Goal: Navigation & Orientation: Find specific page/section

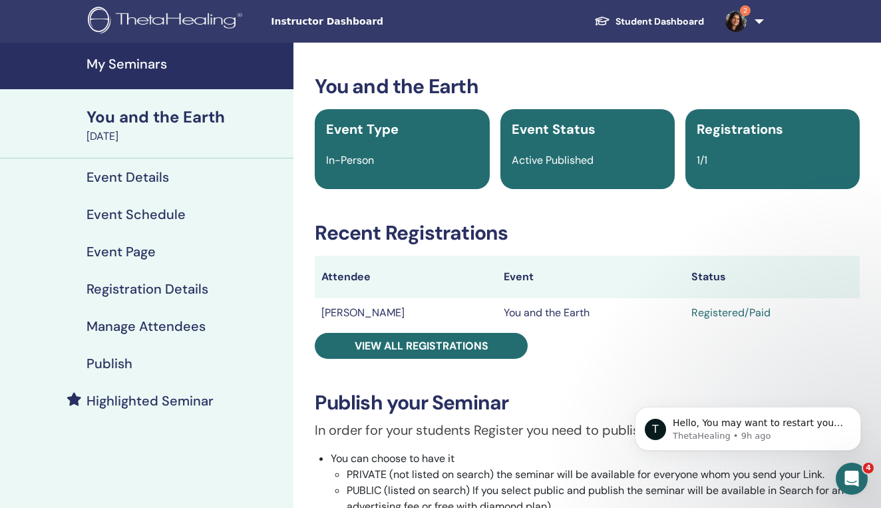
click at [152, 178] on h4 "Event Details" at bounding box center [127, 177] width 82 height 16
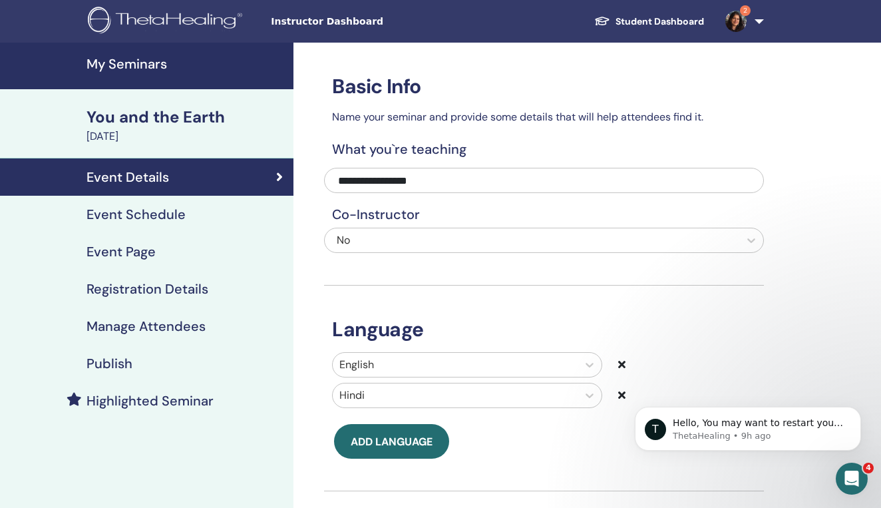
click at [154, 120] on div "You and the Earth" at bounding box center [185, 117] width 199 height 23
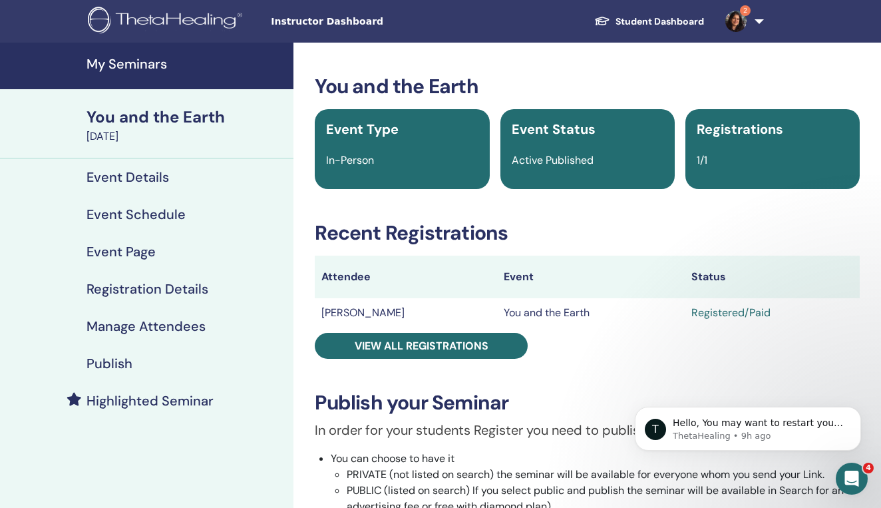
click at [151, 61] on h4 "My Seminars" at bounding box center [185, 64] width 199 height 16
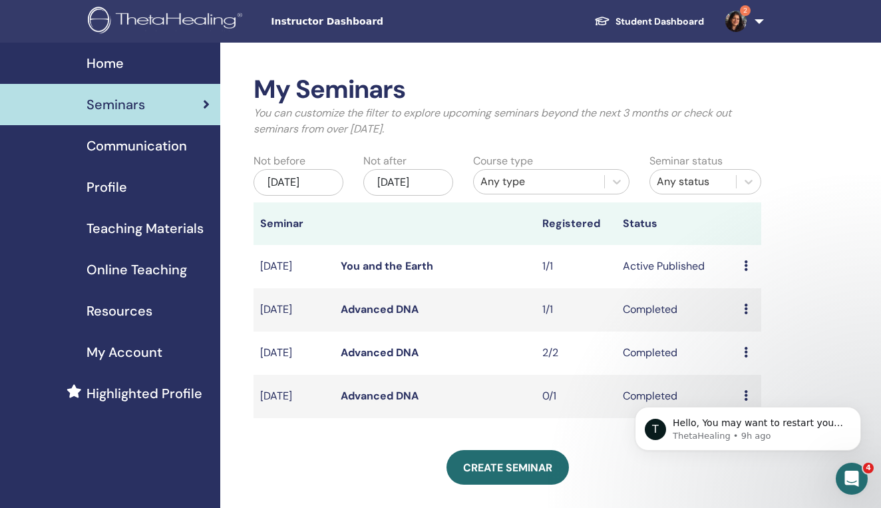
click at [160, 146] on span "Communication" at bounding box center [136, 146] width 100 height 20
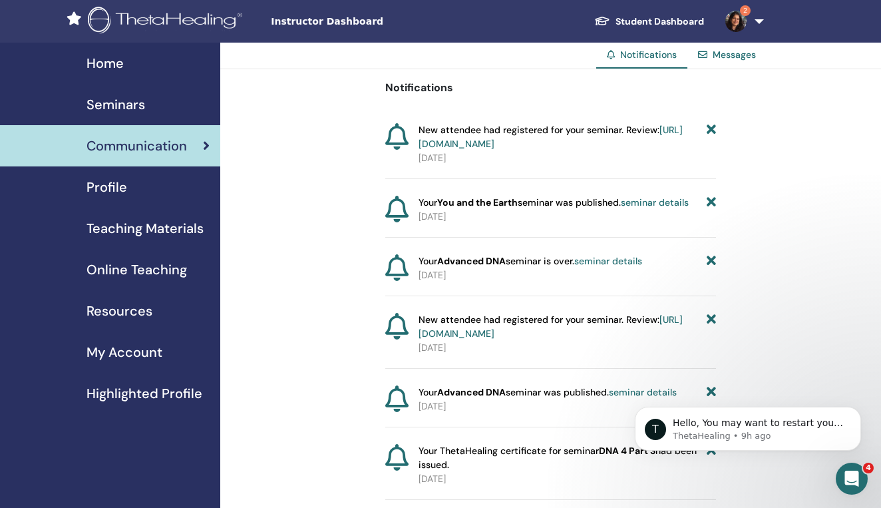
click at [114, 108] on span "Seminars" at bounding box center [115, 104] width 59 height 20
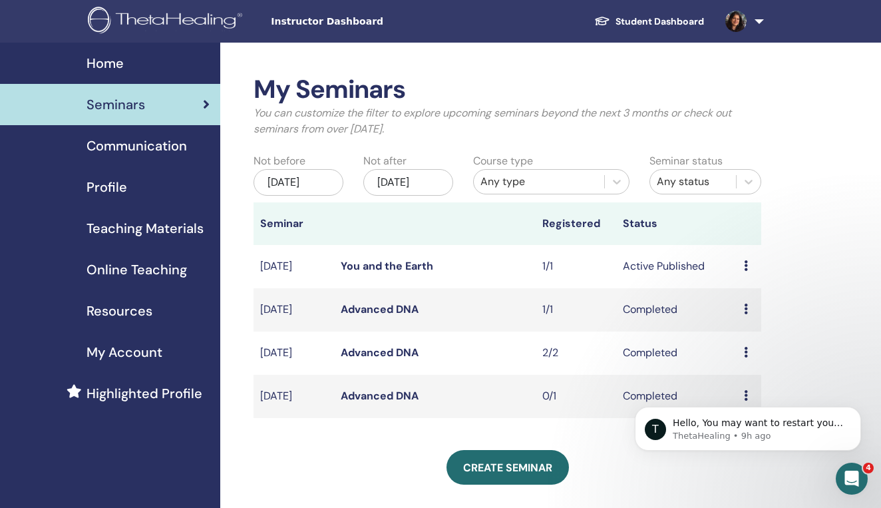
click at [116, 353] on span "My Account" at bounding box center [124, 352] width 76 height 20
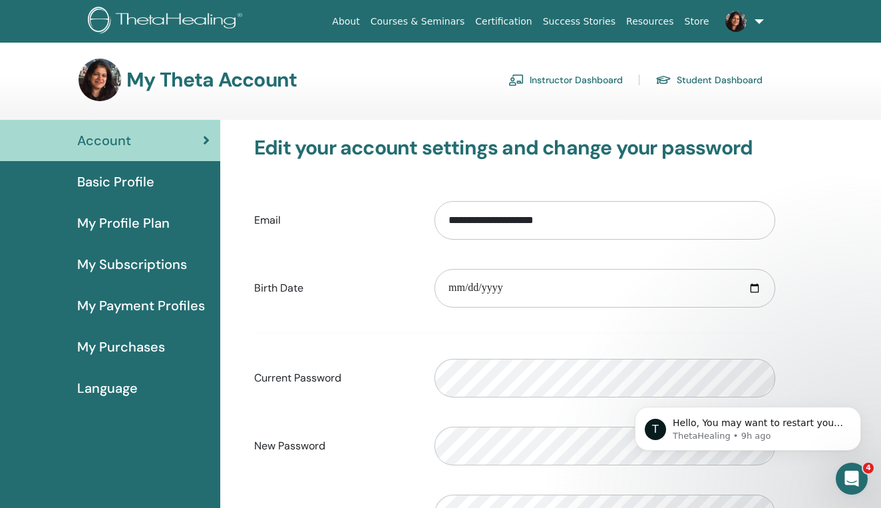
click at [112, 179] on span "Basic Profile" at bounding box center [115, 182] width 77 height 20
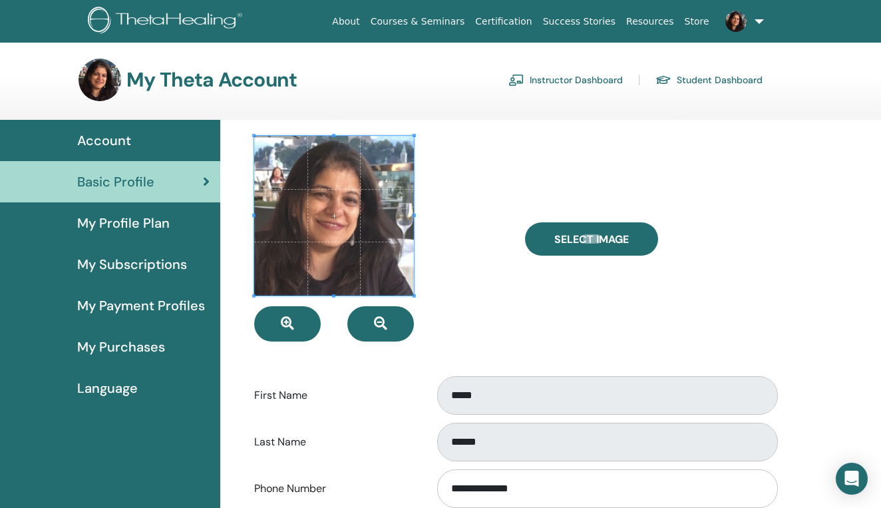
click at [111, 225] on span "My Profile Plan" at bounding box center [123, 223] width 92 height 20
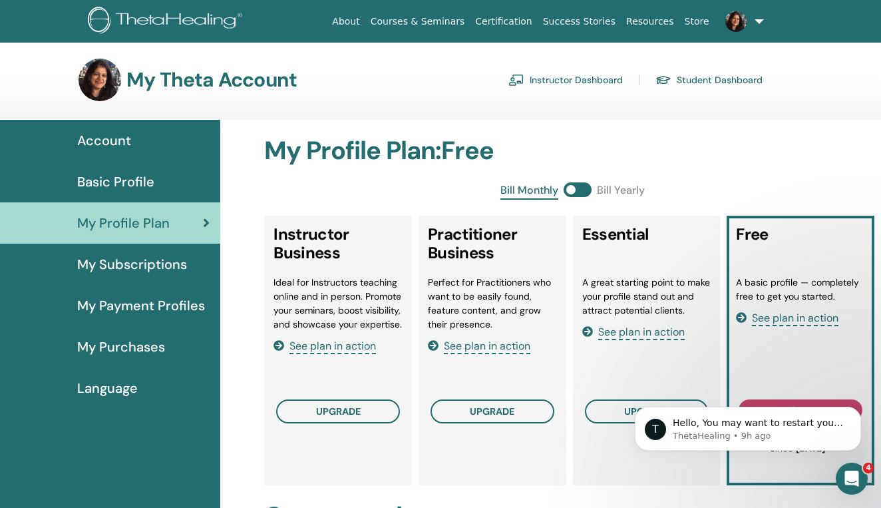
click at [332, 349] on span "See plan in action" at bounding box center [332, 346] width 86 height 15
click at [859, 412] on icon "Dismiss notification" at bounding box center [856, 409] width 7 height 7
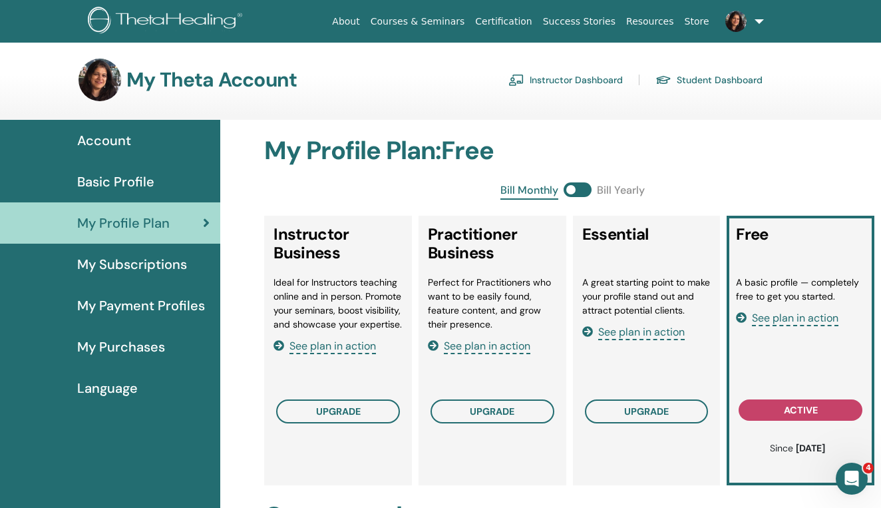
click at [794, 317] on span "See plan in action" at bounding box center [795, 318] width 86 height 15
click at [307, 412] on button "upgrade" at bounding box center [338, 411] width 124 height 24
click at [128, 182] on span "Basic Profile" at bounding box center [115, 182] width 77 height 20
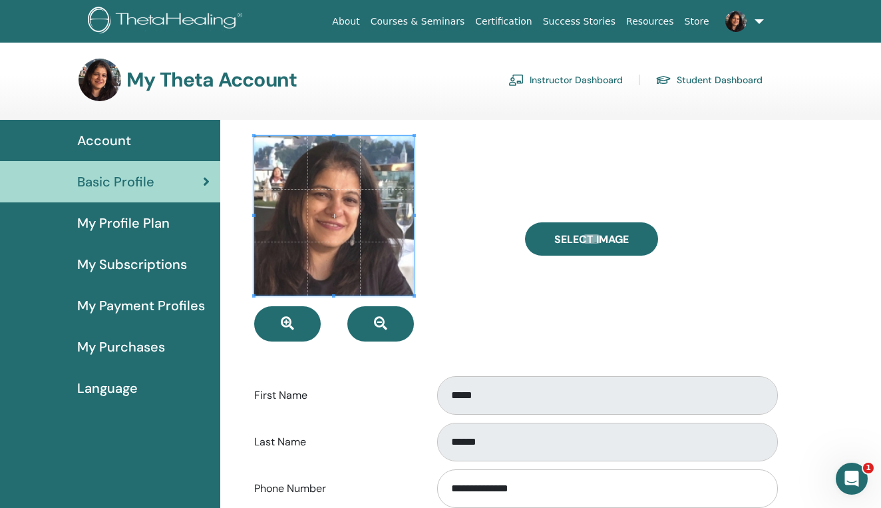
click at [117, 141] on span "Account" at bounding box center [104, 140] width 54 height 20
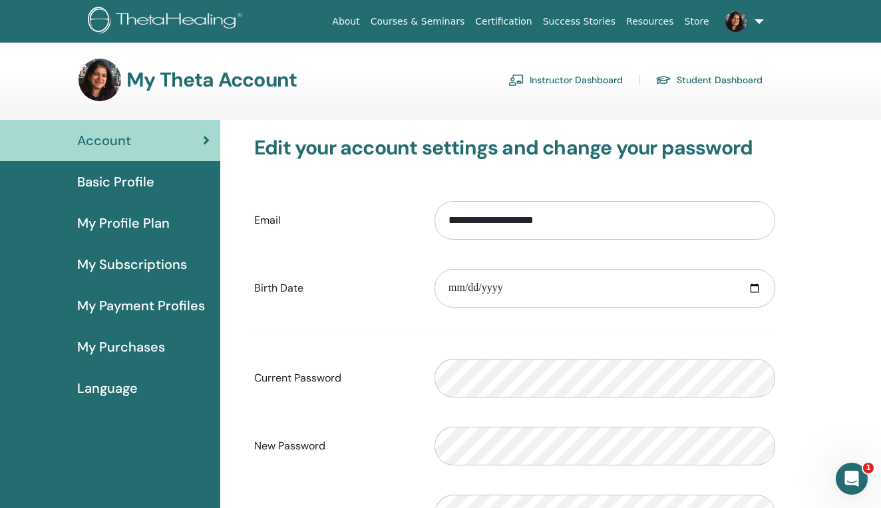
click at [116, 261] on span "My Subscriptions" at bounding box center [132, 264] width 110 height 20
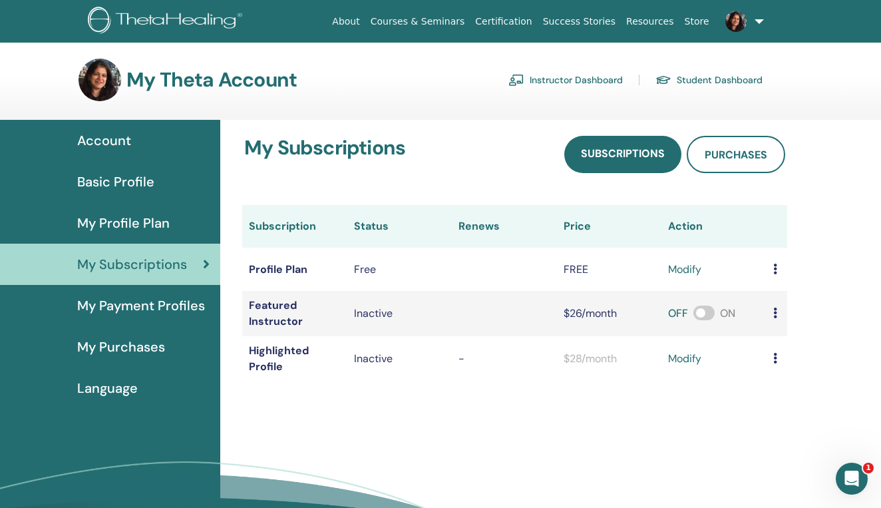
click at [125, 307] on span "My Payment Profiles" at bounding box center [141, 305] width 128 height 20
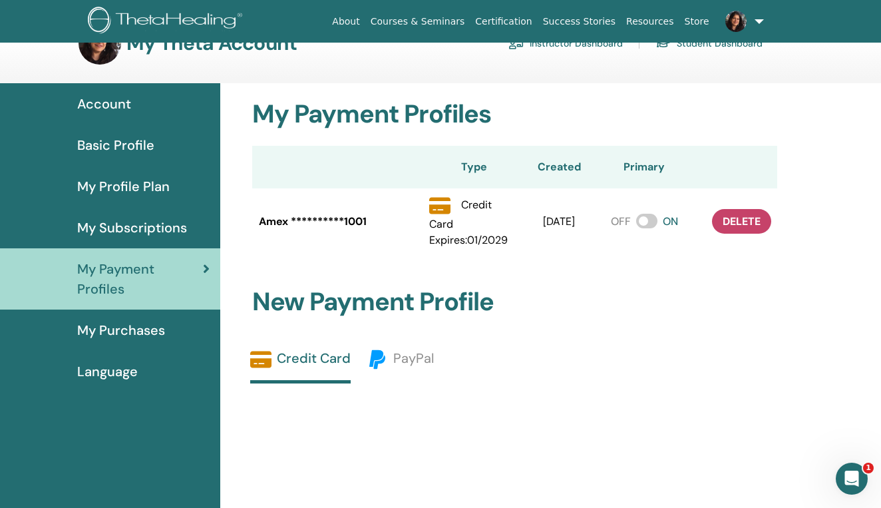
scroll to position [29, 0]
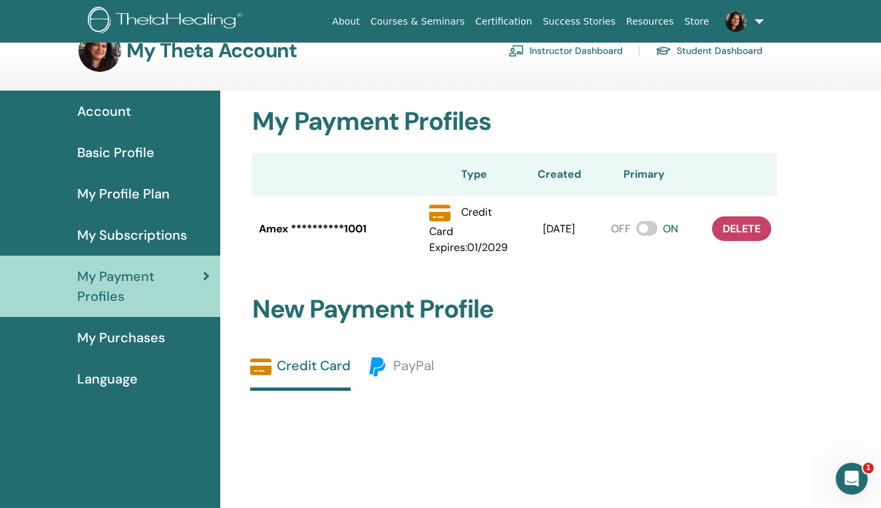
click at [97, 344] on span "My Purchases" at bounding box center [121, 337] width 88 height 20
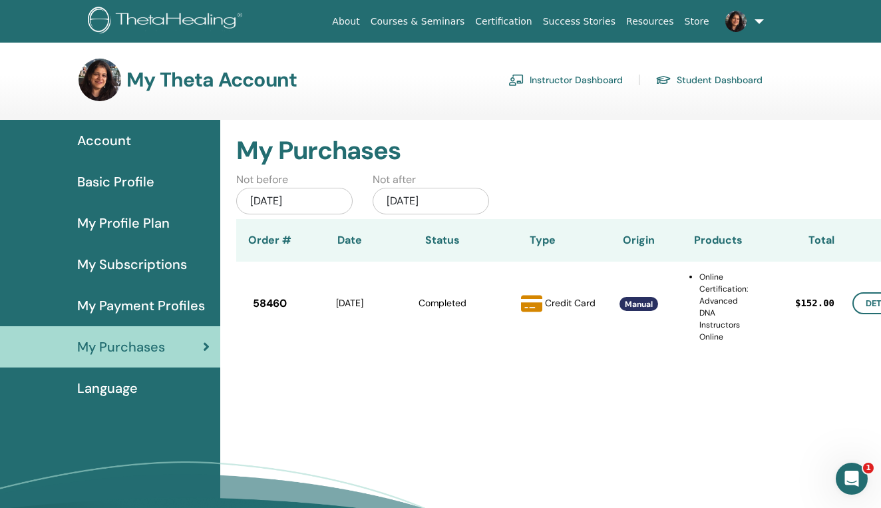
click at [118, 182] on span "Basic Profile" at bounding box center [115, 182] width 77 height 20
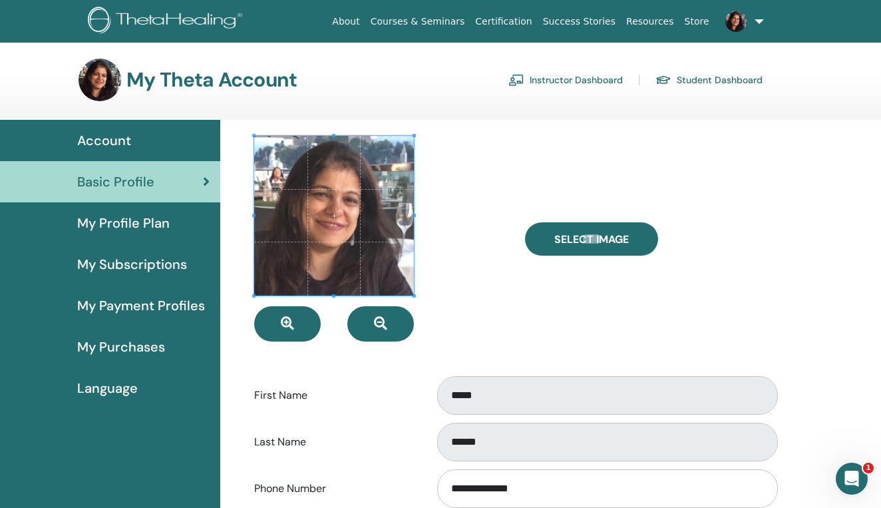
click at [112, 139] on span "Account" at bounding box center [104, 140] width 54 height 20
click at [575, 82] on link "Instructor Dashboard" at bounding box center [565, 79] width 114 height 21
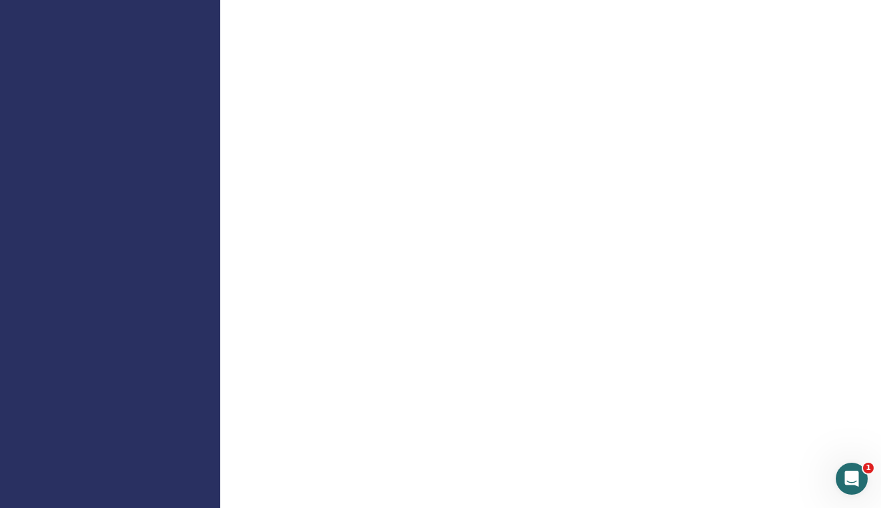
scroll to position [695, 0]
click at [805, 47] on div "Welcome Instructor" at bounding box center [550, 280] width 661 height 1866
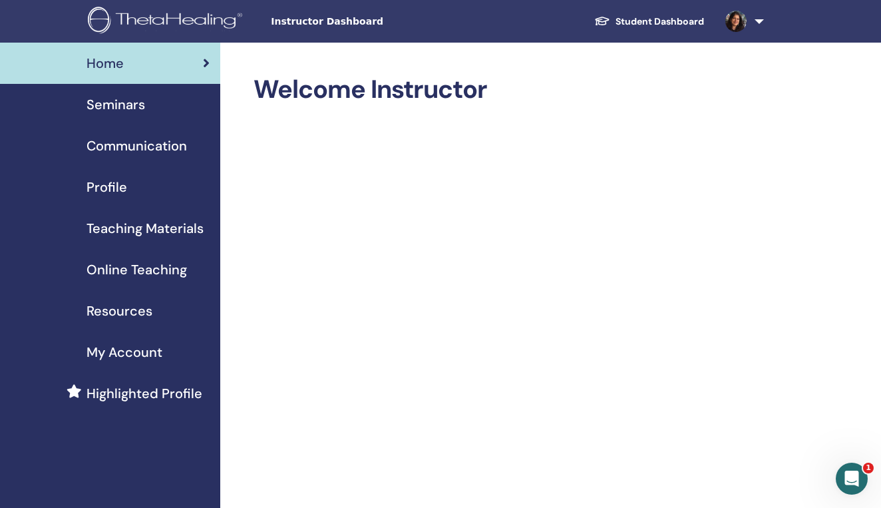
scroll to position [0, 0]
click at [106, 105] on span "Seminars" at bounding box center [115, 104] width 59 height 20
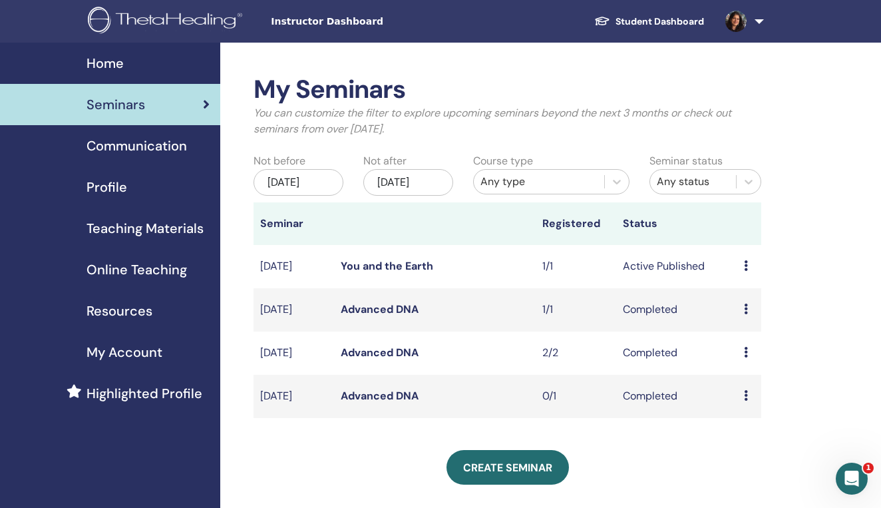
click at [151, 147] on span "Communication" at bounding box center [136, 146] width 100 height 20
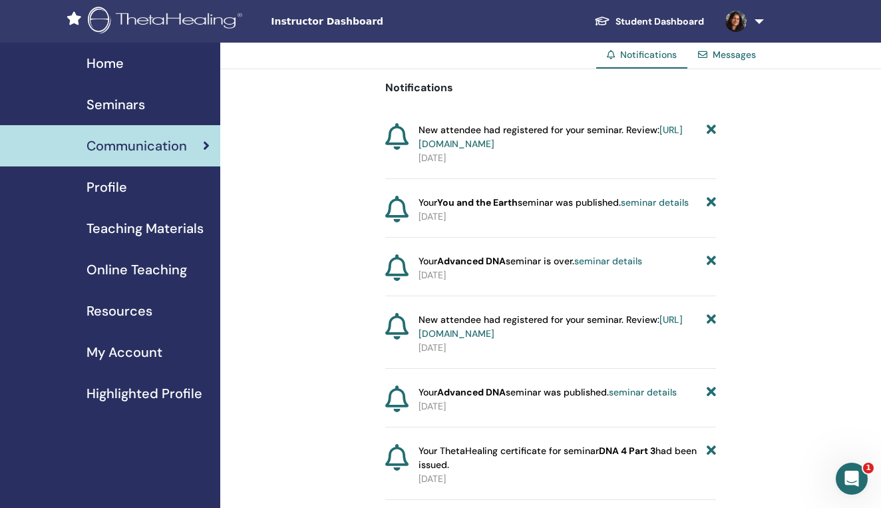
click at [102, 188] on span "Profile" at bounding box center [106, 187] width 41 height 20
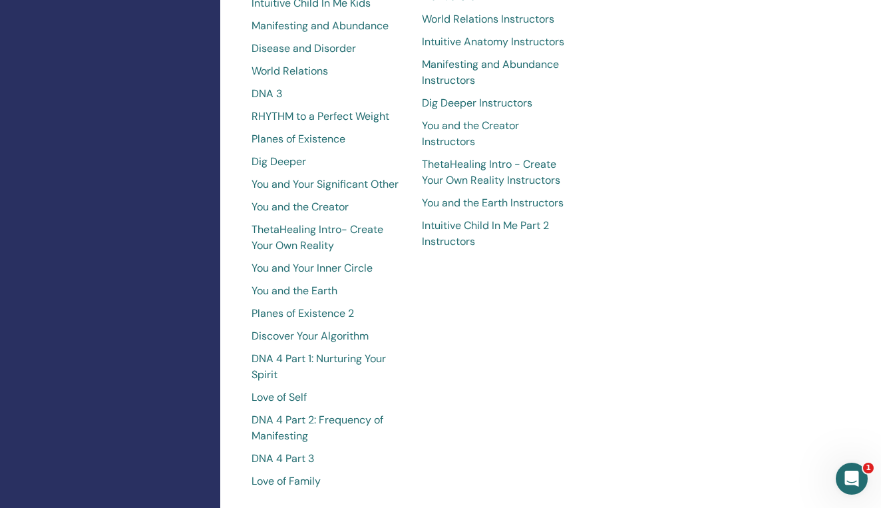
scroll to position [781, 0]
